Goal: Task Accomplishment & Management: Complete application form

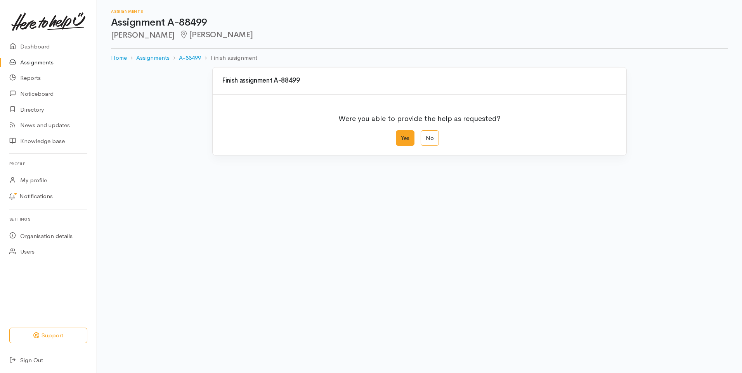
click at [407, 140] on label "Yes" at bounding box center [405, 138] width 19 height 16
click at [401, 135] on input "Yes" at bounding box center [398, 132] width 5 height 5
radio input "true"
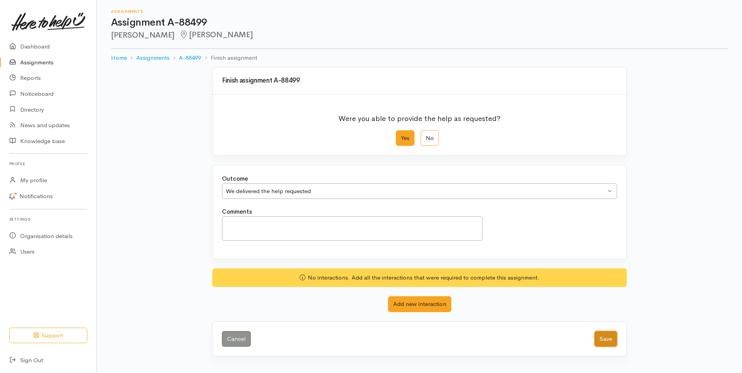
click at [603, 337] on button "Save" at bounding box center [605, 339] width 23 height 16
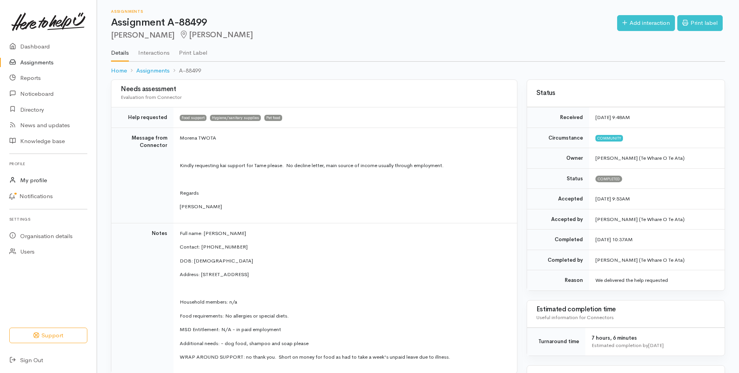
click at [40, 181] on link "My profile" at bounding box center [48, 181] width 97 height 16
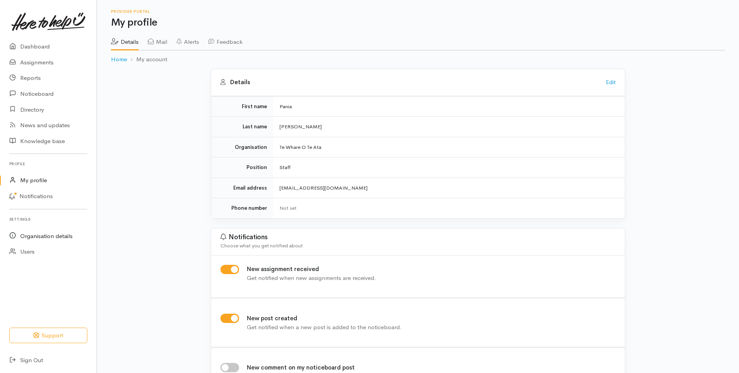
click at [48, 235] on link "Organisation details" at bounding box center [48, 236] width 97 height 16
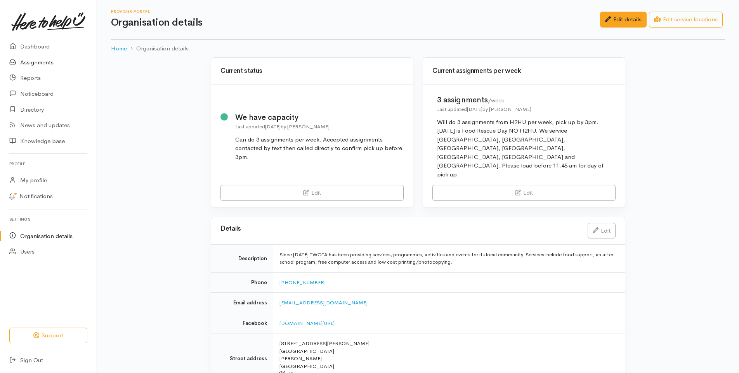
click at [45, 61] on link "Assignments" at bounding box center [48, 63] width 97 height 16
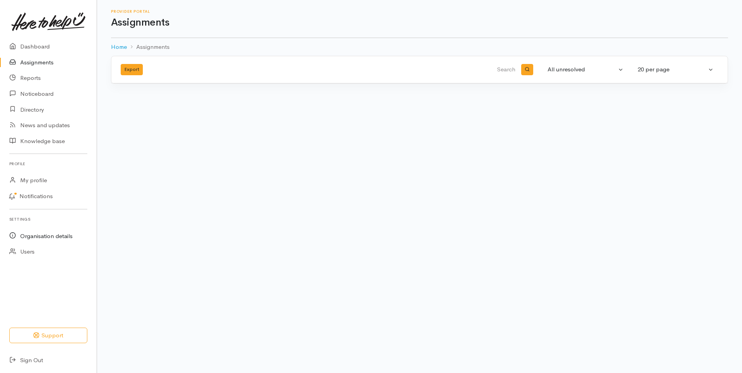
click at [45, 234] on link "Organisation details" at bounding box center [48, 236] width 97 height 16
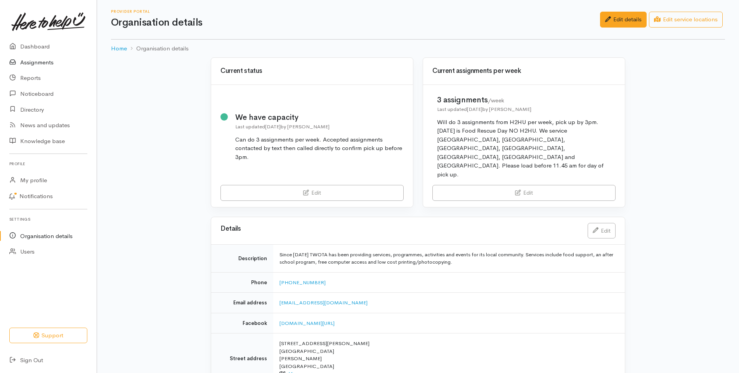
click at [48, 61] on link "Assignments" at bounding box center [48, 63] width 97 height 16
